Goal: Task Accomplishment & Management: Manage account settings

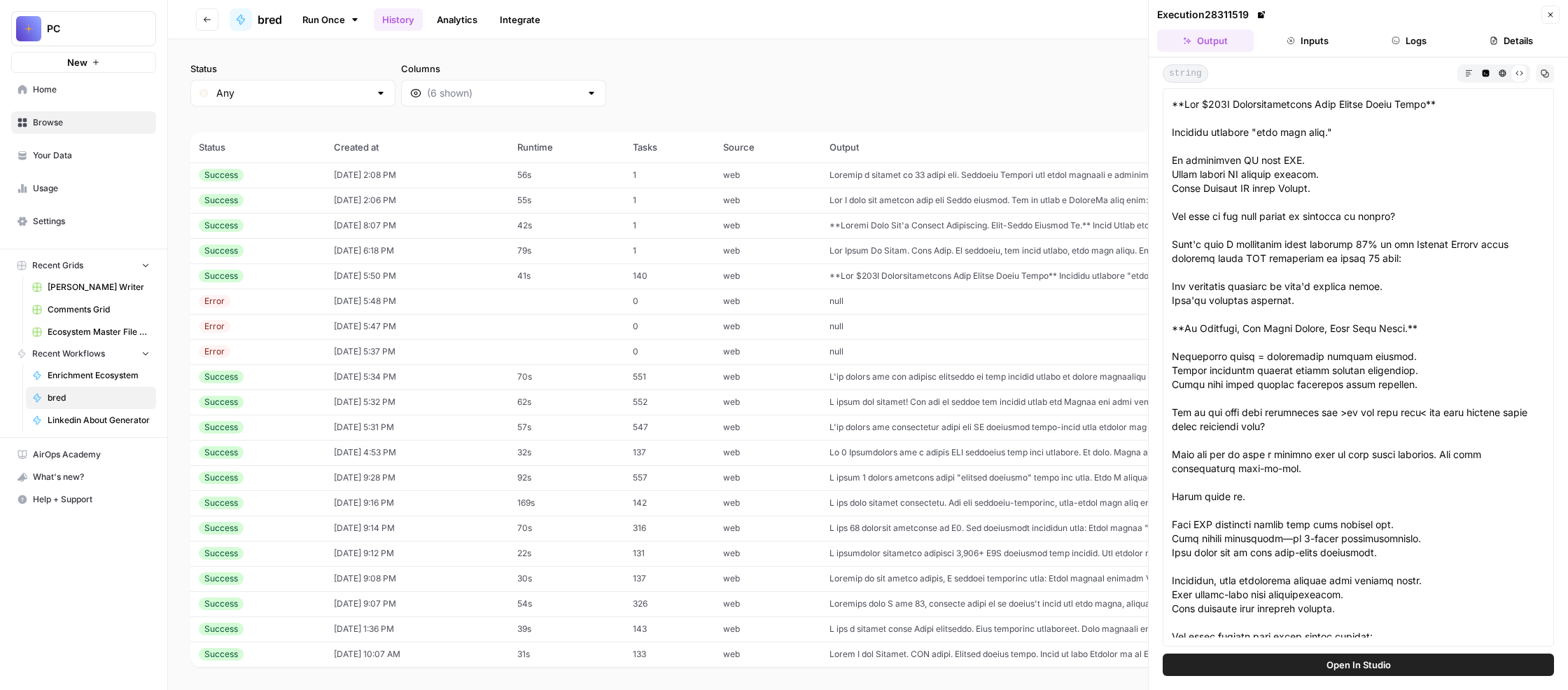
click at [1299, 52] on button "Inputs" at bounding box center [1307, 41] width 97 height 22
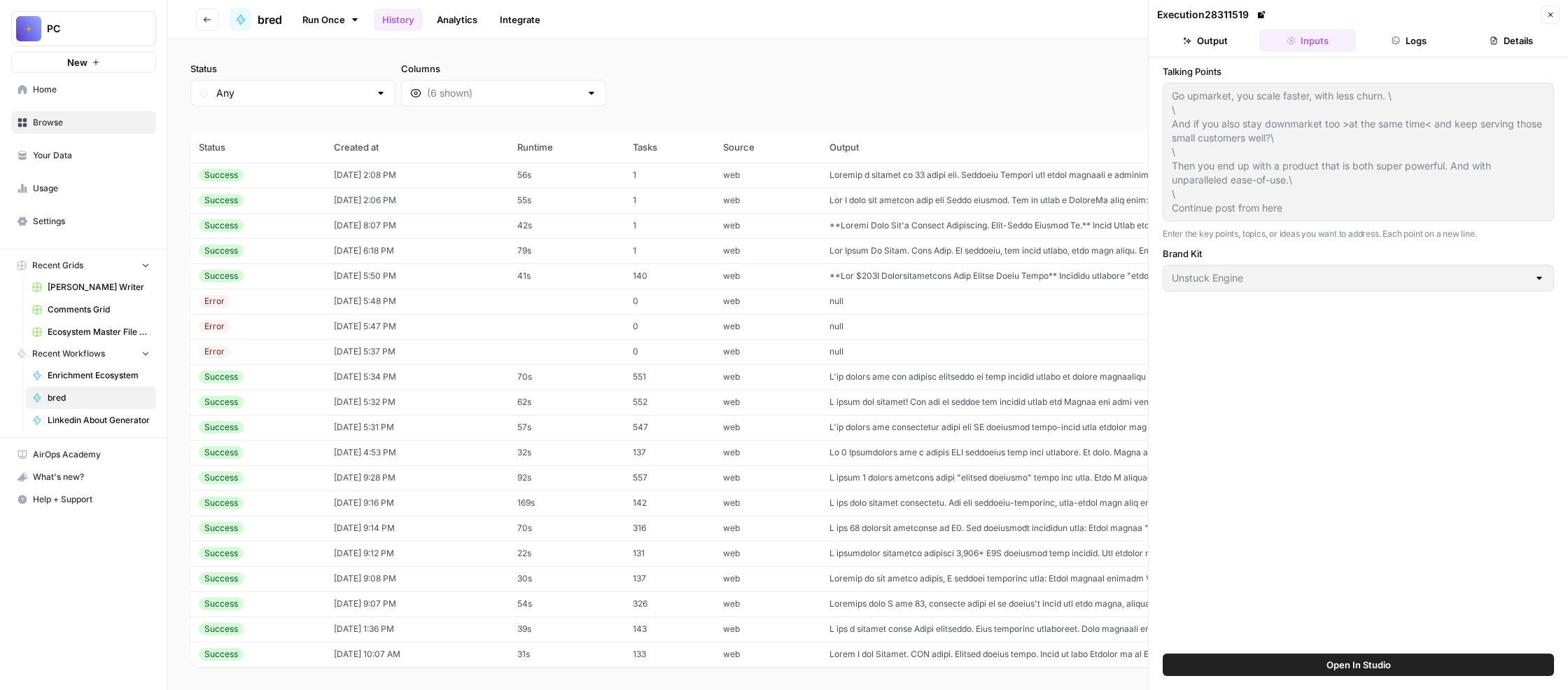
click at [1207, 52] on button "Output" at bounding box center [1205, 41] width 97 height 22
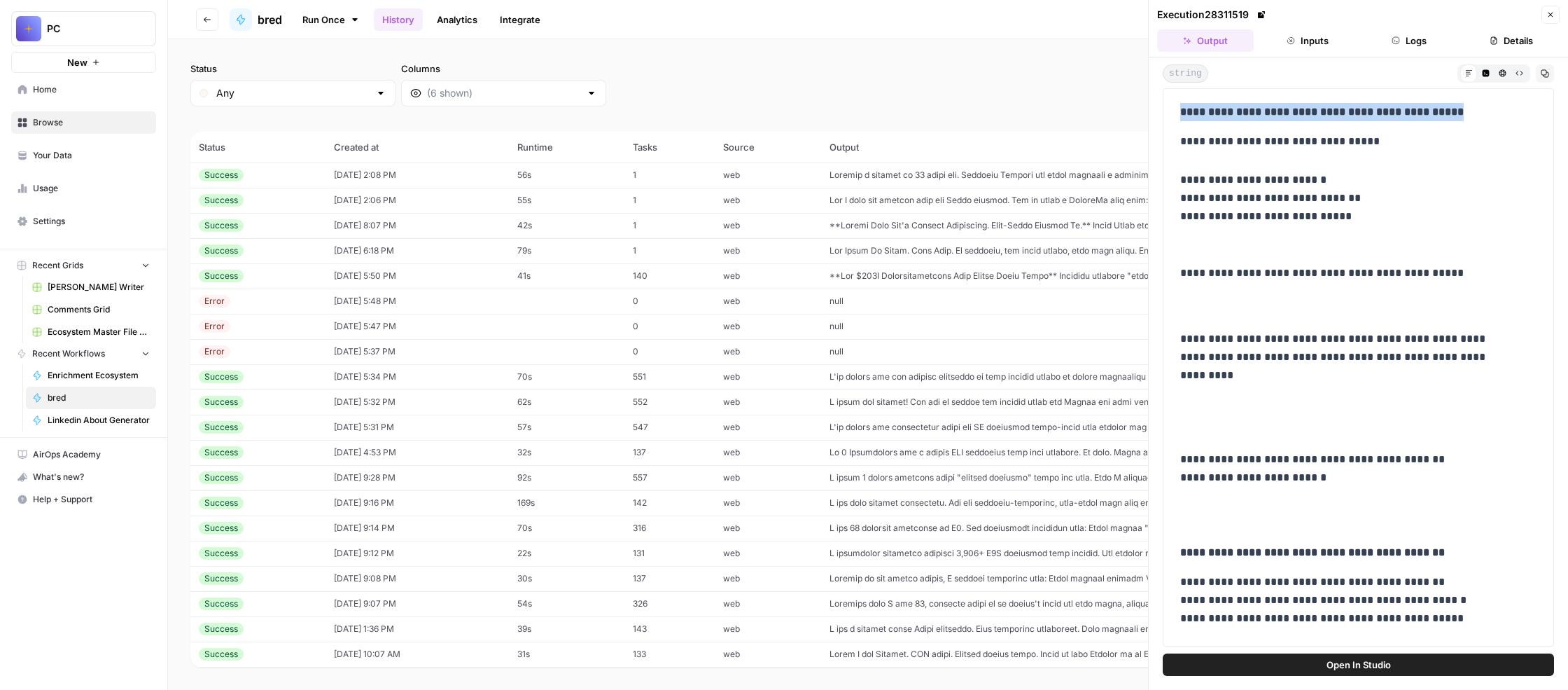
drag, startPoint x: 1359, startPoint y: 193, endPoint x: 1178, endPoint y: 157, distance: 184.5
click at [1178, 157] on div "**********" at bounding box center [1359, 367] width 392 height 558
click at [1546, 19] on icon "button" at bounding box center [1550, 14] width 9 height 9
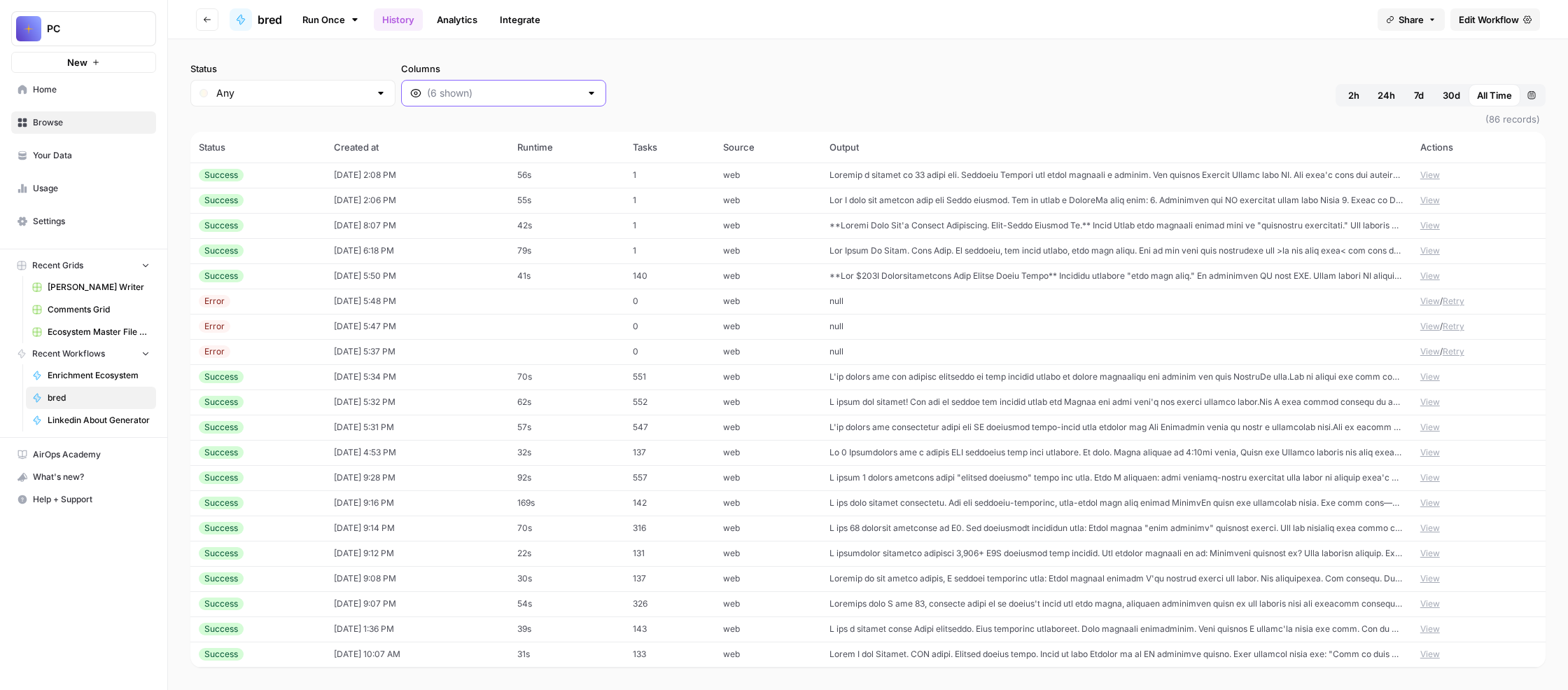
click at [580, 100] on input "Columns" at bounding box center [503, 94] width 153 height 14
click at [983, 106] on div "Status Any Columns 2h 24h 7d 30d All Time Custom range" at bounding box center [868, 84] width 1355 height 45
click at [1435, 181] on button "View" at bounding box center [1431, 175] width 20 height 13
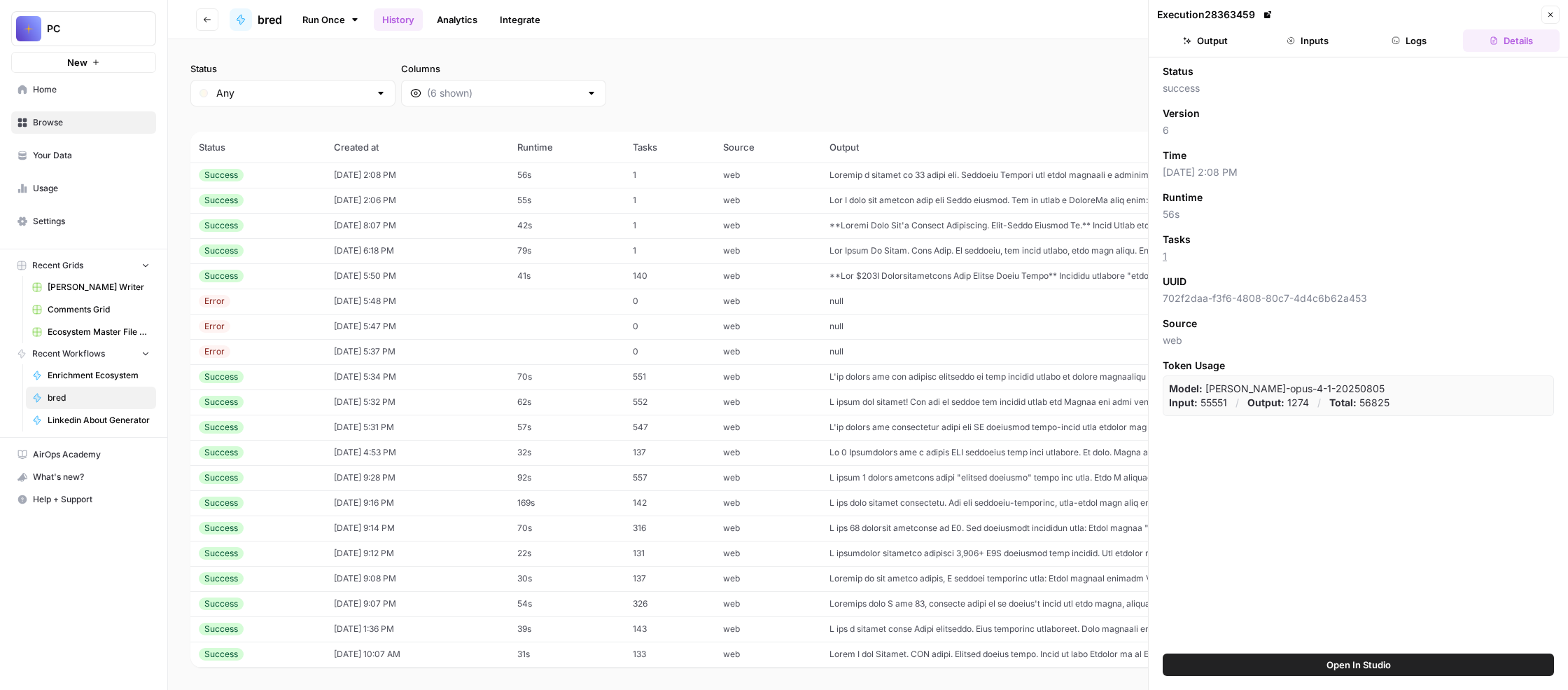
click at [1316, 52] on button "Inputs" at bounding box center [1307, 41] width 97 height 22
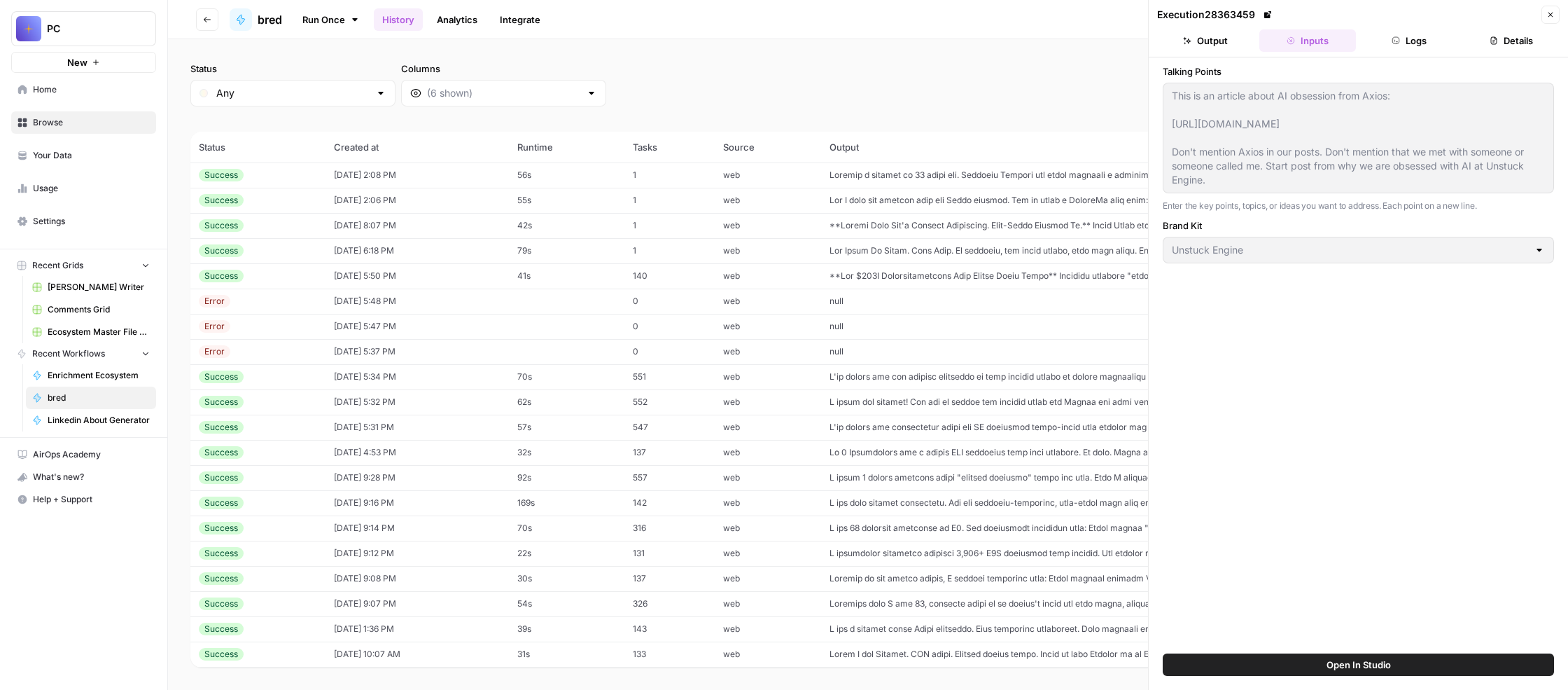
click at [1212, 52] on button "Output" at bounding box center [1205, 41] width 97 height 22
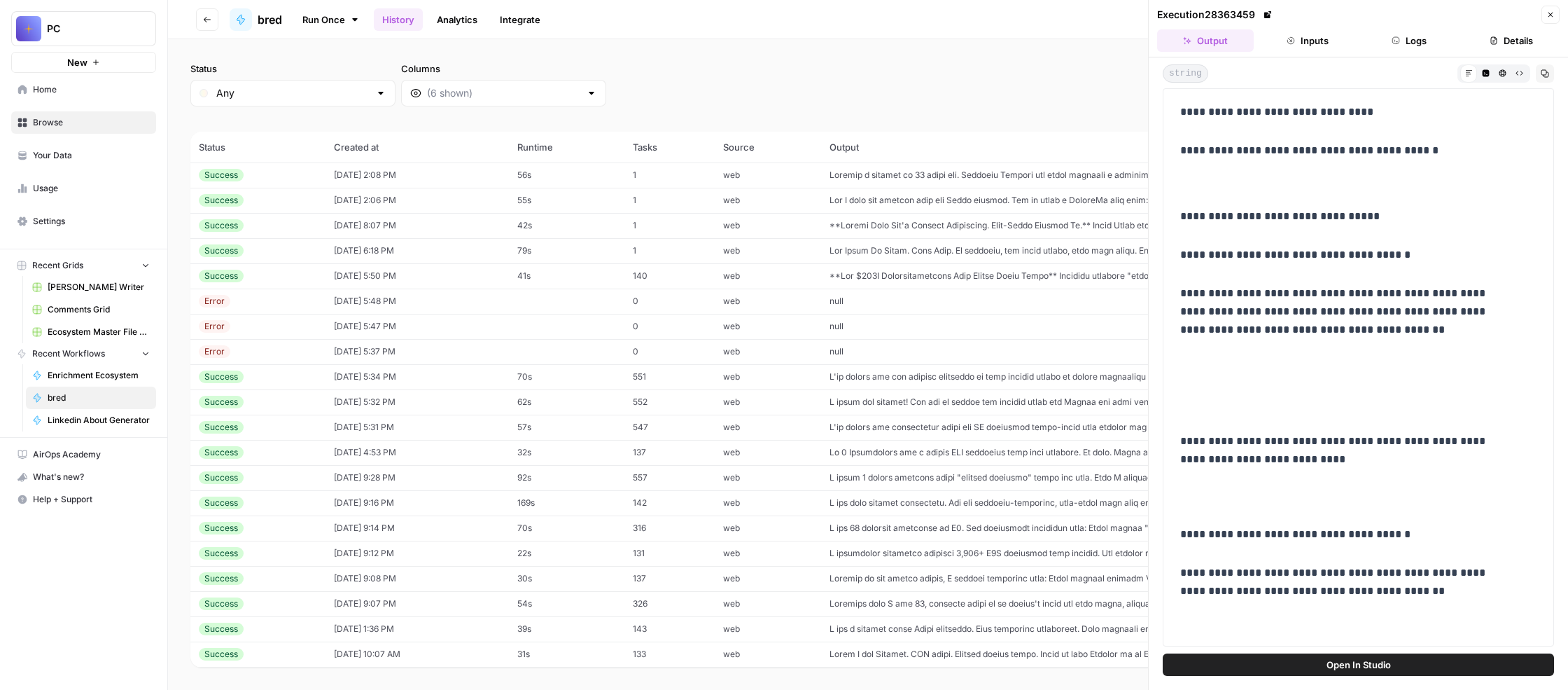
click at [1063, 105] on div "Status Any Columns 2h 24h 7d 30d All Time Custom range" at bounding box center [868, 84] width 1355 height 45
click at [1549, 18] on icon "button" at bounding box center [1551, 15] width 5 height 5
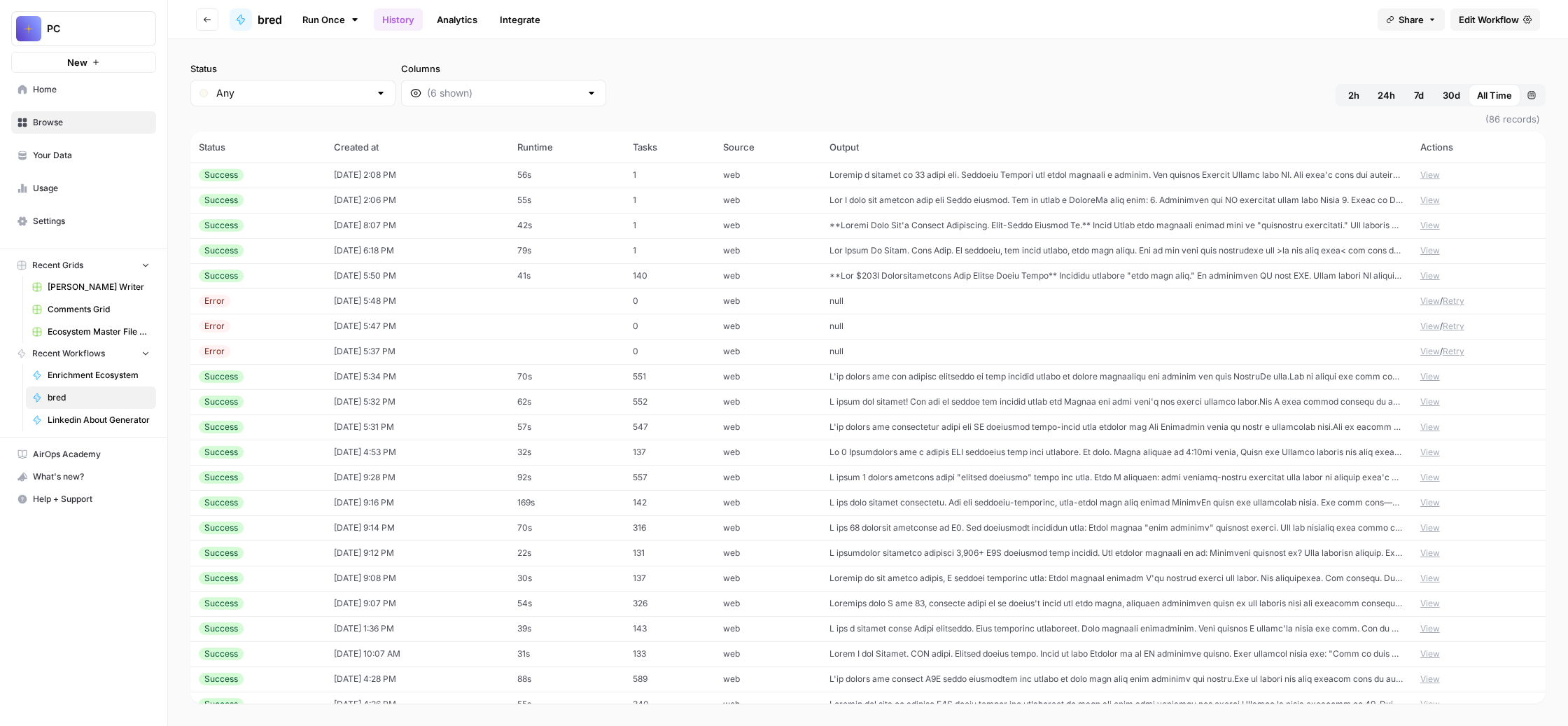
click at [92, 228] on span "Settings" at bounding box center [91, 221] width 117 height 13
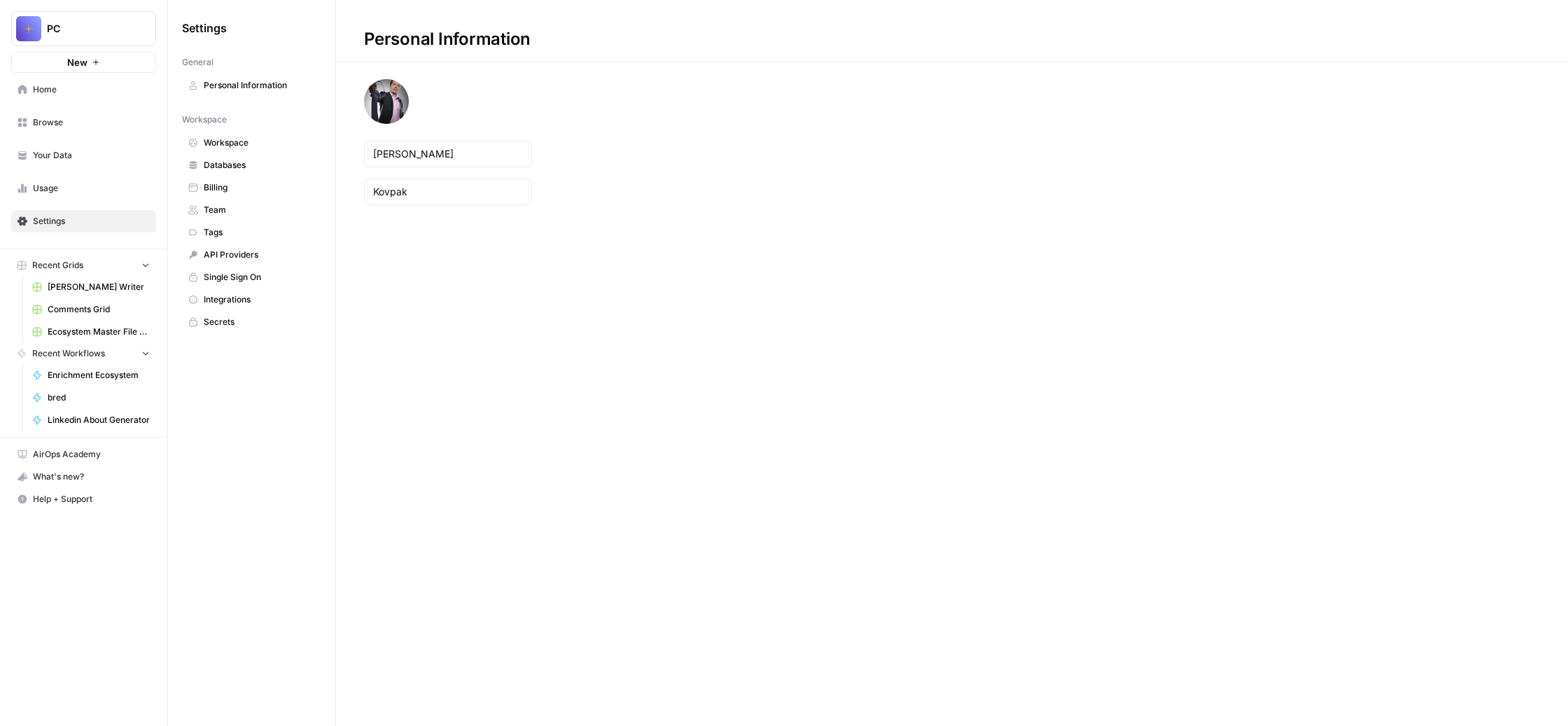
click at [315, 216] on span "Team" at bounding box center [259, 210] width 111 height 13
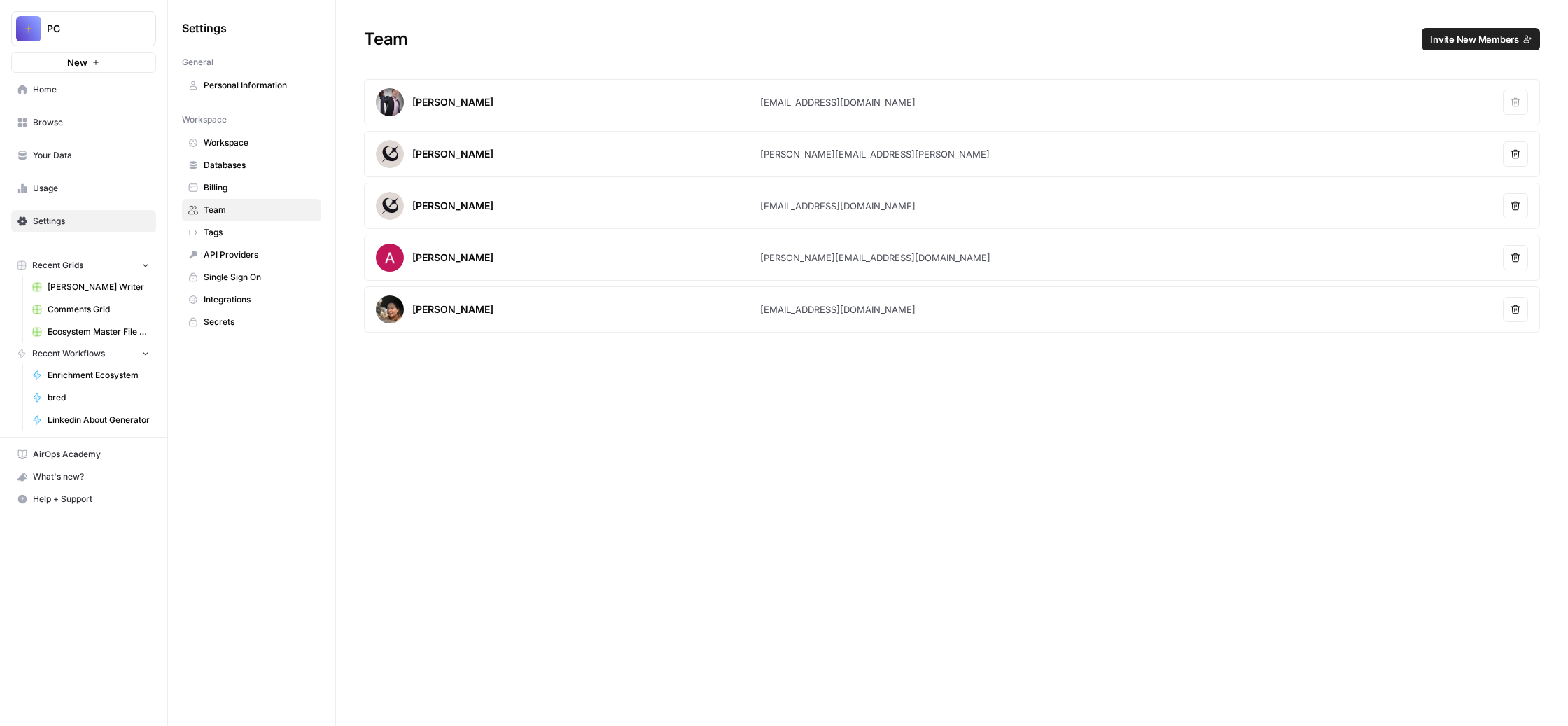
click at [1437, 46] on span "Invite New Members" at bounding box center [1474, 39] width 89 height 14
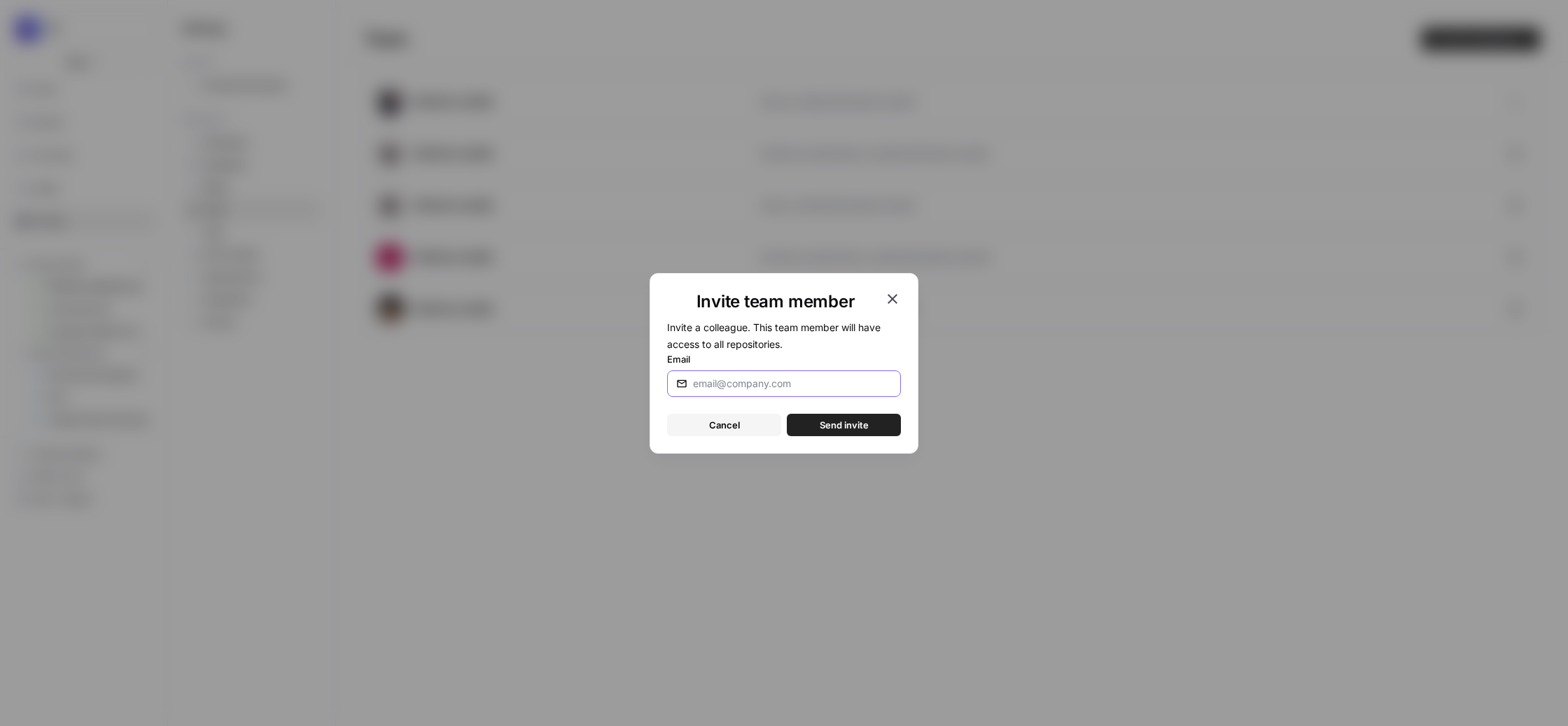
click at [759, 387] on input "Email" at bounding box center [792, 383] width 199 height 14
paste input "[EMAIL_ADDRESS][DOMAIN_NAME]"
type input "[EMAIL_ADDRESS][DOMAIN_NAME]"
click at [839, 432] on span "Send invite" at bounding box center [844, 425] width 49 height 14
